Goal: Navigation & Orientation: Find specific page/section

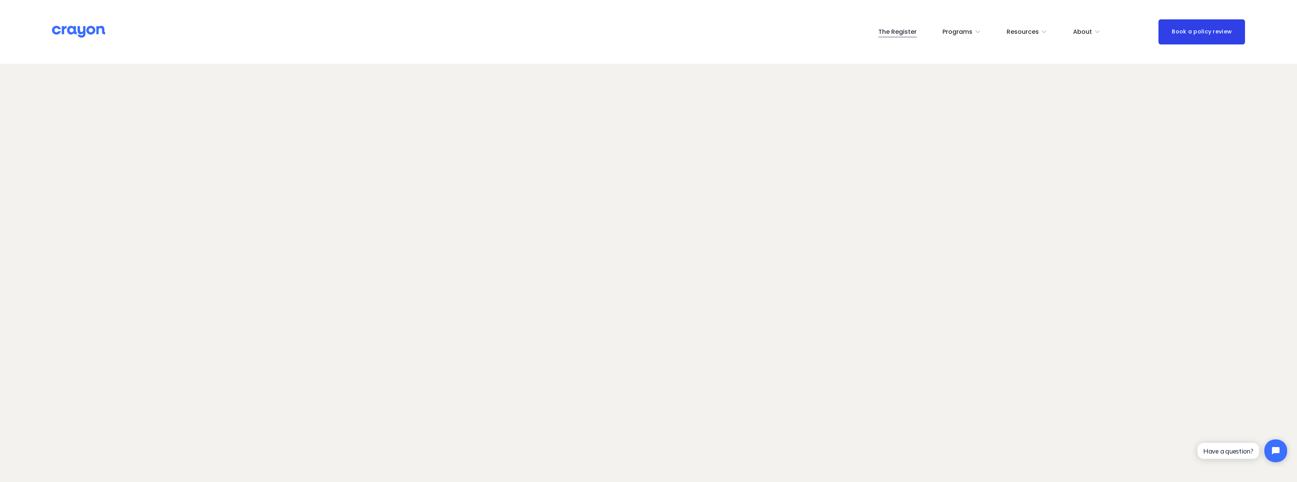
click at [82, 29] on img at bounding box center [78, 31] width 53 height 13
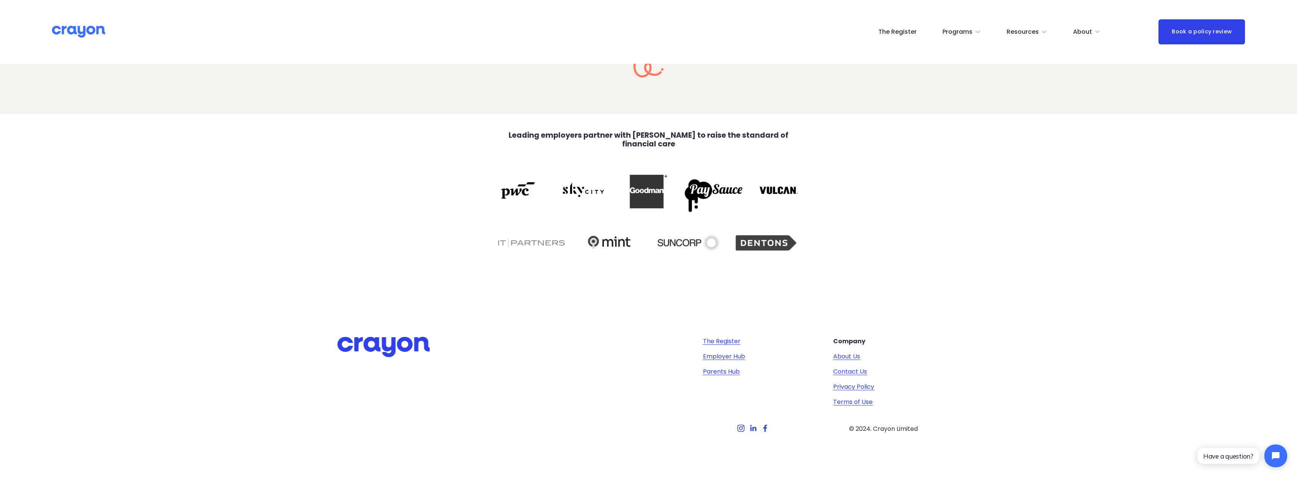
scroll to position [1556, 0]
click at [846, 358] on link "About Us" at bounding box center [846, 355] width 27 height 9
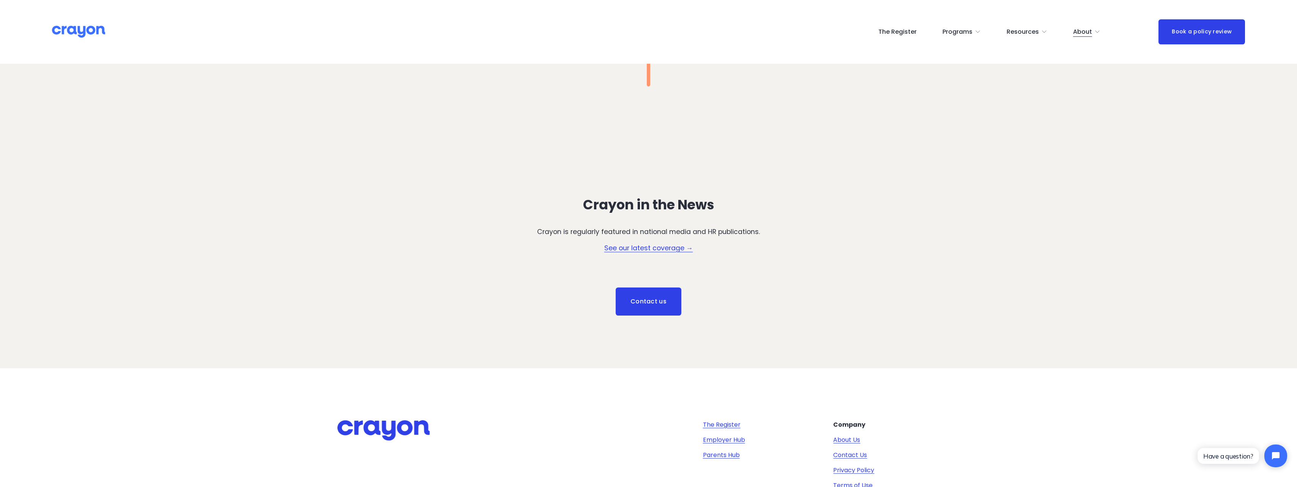
scroll to position [1319, 0]
